Goal: Task Accomplishment & Management: Manage account settings

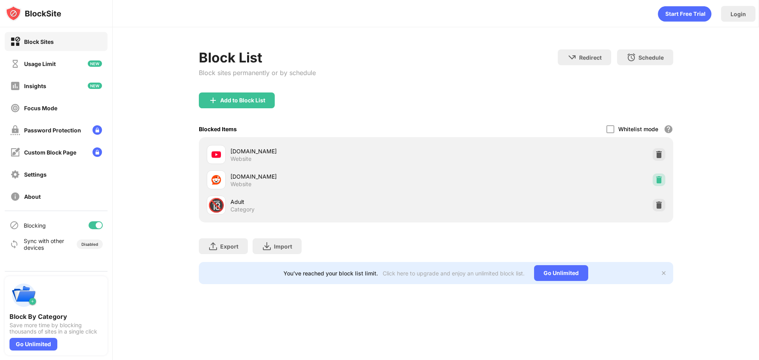
click at [662, 183] on img at bounding box center [659, 180] width 8 height 8
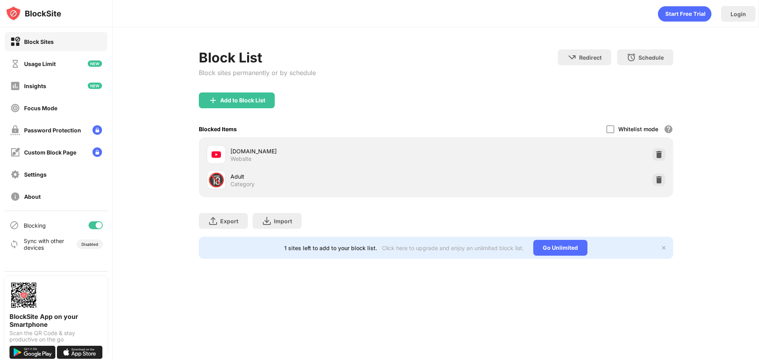
click at [656, 153] on img at bounding box center [659, 155] width 8 height 8
click at [659, 176] on img at bounding box center [659, 180] width 8 height 8
